Goal: Find specific page/section: Find specific page/section

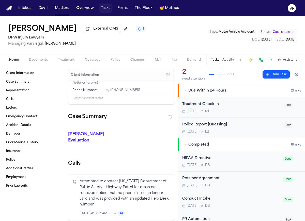
click at [104, 8] on button "Tasks" at bounding box center [105, 8] width 13 height 9
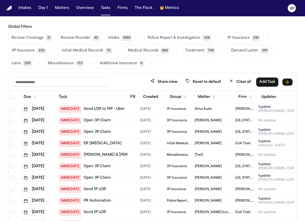
click at [245, 38] on span "1P Insurance" at bounding box center [239, 37] width 23 height 5
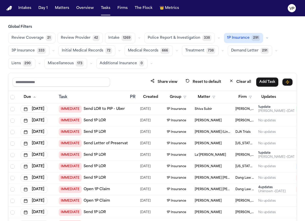
click at [118, 38] on button "Intake 1269" at bounding box center [120, 38] width 30 height 11
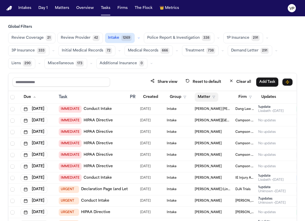
click at [210, 97] on button "Matter" at bounding box center [207, 96] width 24 height 9
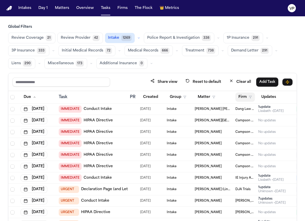
click at [247, 97] on button "Firm" at bounding box center [246, 96] width 20 height 9
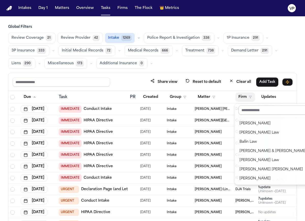
click at [254, 109] on input "text" at bounding box center [273, 109] width 69 height 9
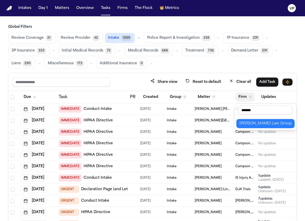
type input "*******"
click at [273, 125] on div "[PERSON_NAME] Law Group" at bounding box center [266, 123] width 52 height 6
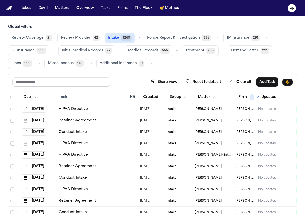
click at [64, 94] on div "Task" at bounding box center [92, 97] width 67 height 6
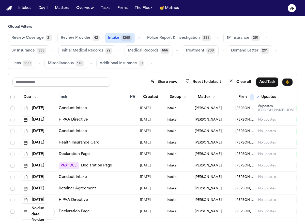
scroll to position [890, 0]
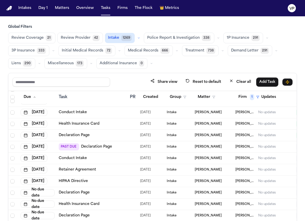
click at [24, 50] on span "3P Insurance" at bounding box center [22, 50] width 23 height 5
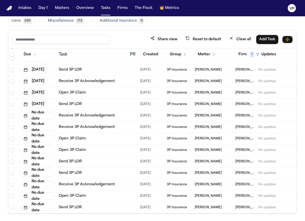
scroll to position [43, 0]
